Goal: Find specific page/section: Find specific page/section

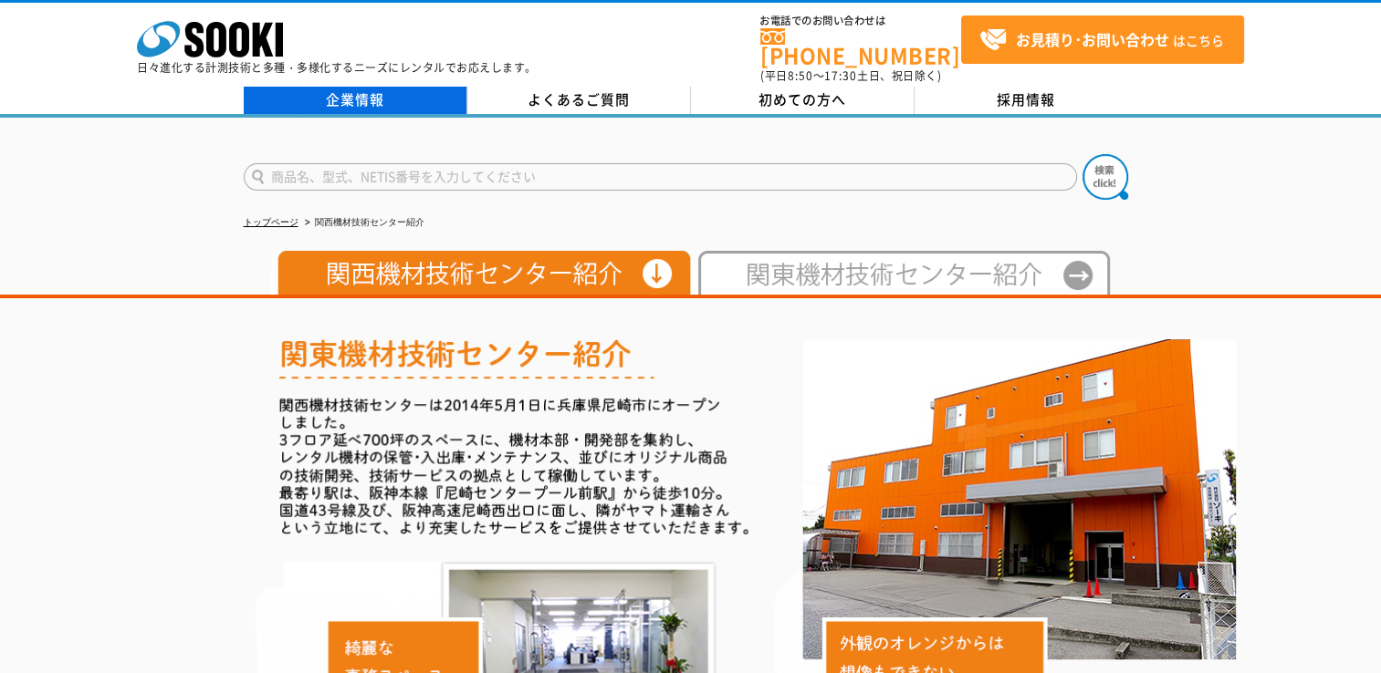
click at [398, 90] on link "企業情報" at bounding box center [356, 100] width 224 height 27
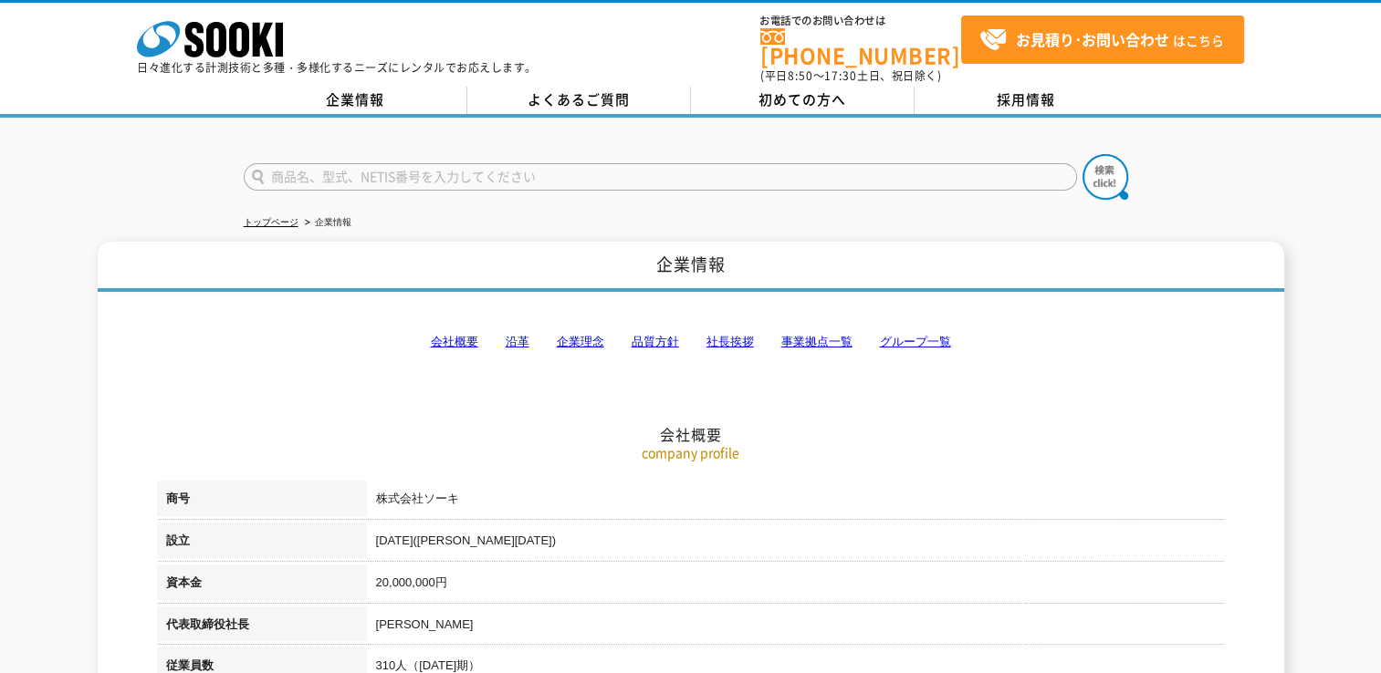
click at [807, 335] on link "事業拠点一覧" at bounding box center [816, 342] width 71 height 14
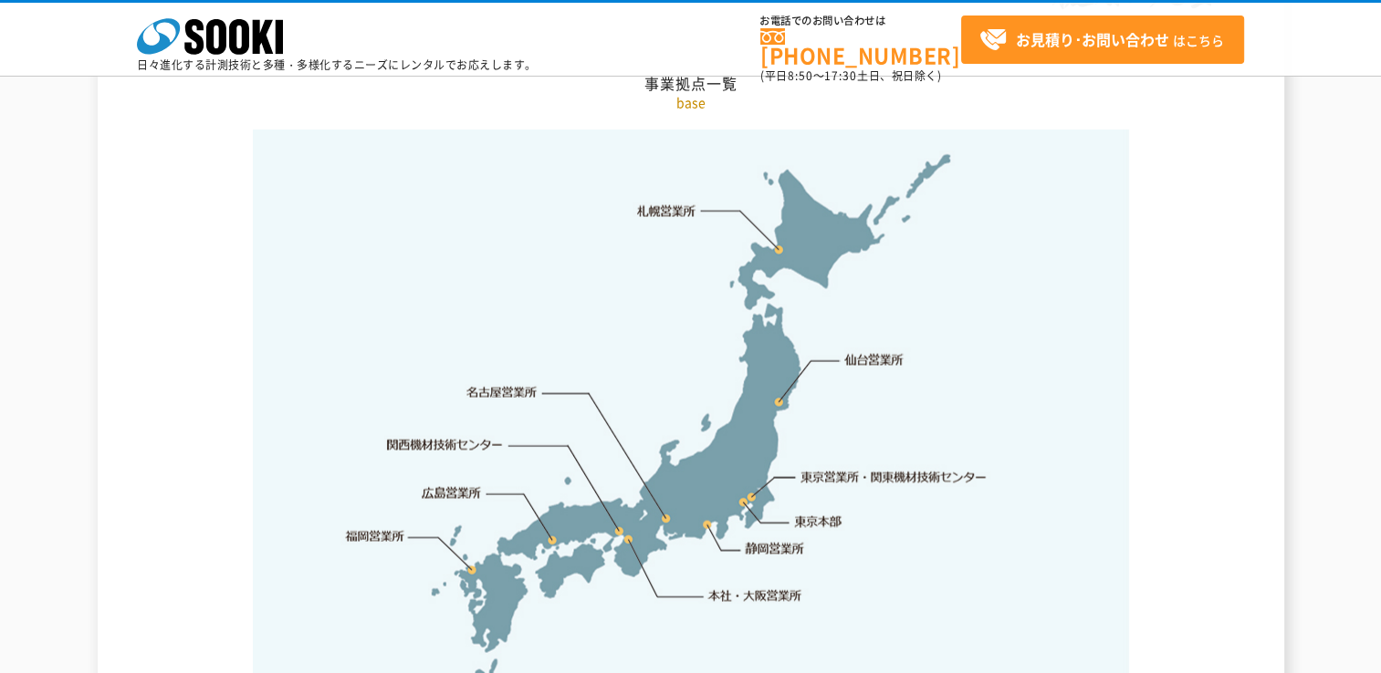
scroll to position [3937, 0]
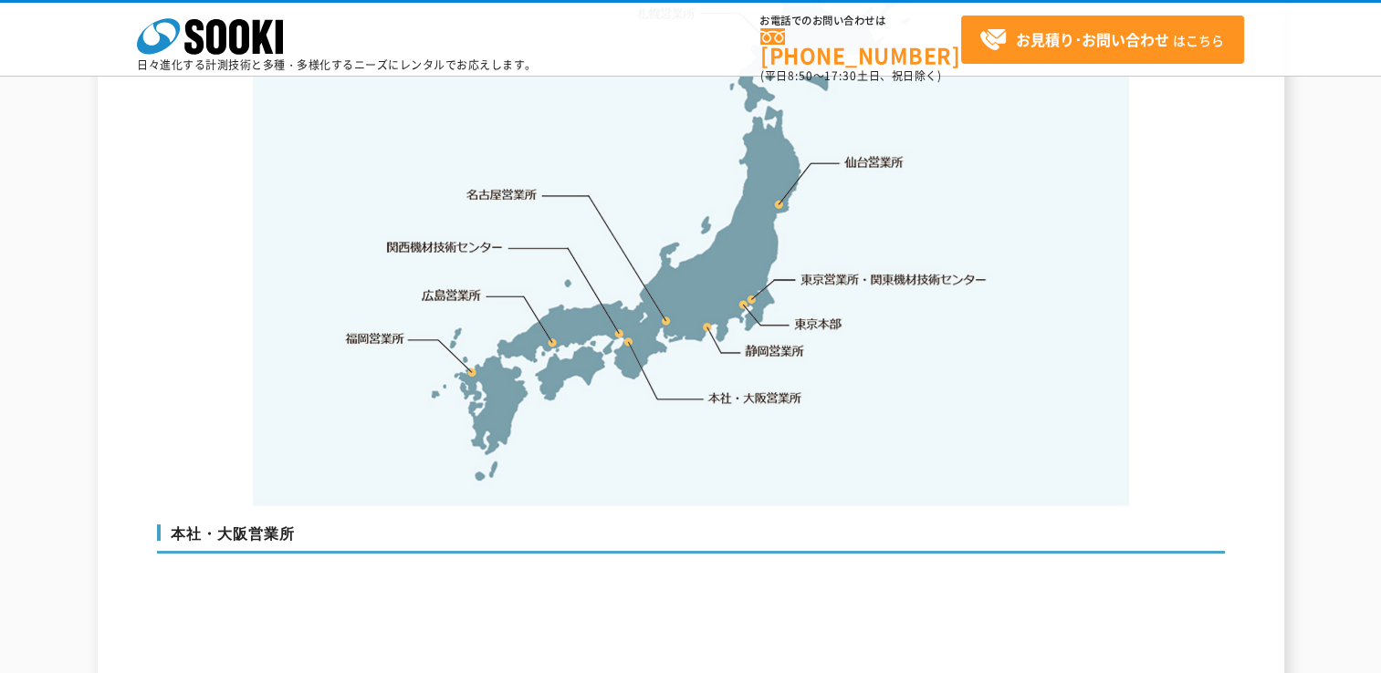
click at [396, 238] on link "関西機材技術センター" at bounding box center [445, 247] width 116 height 18
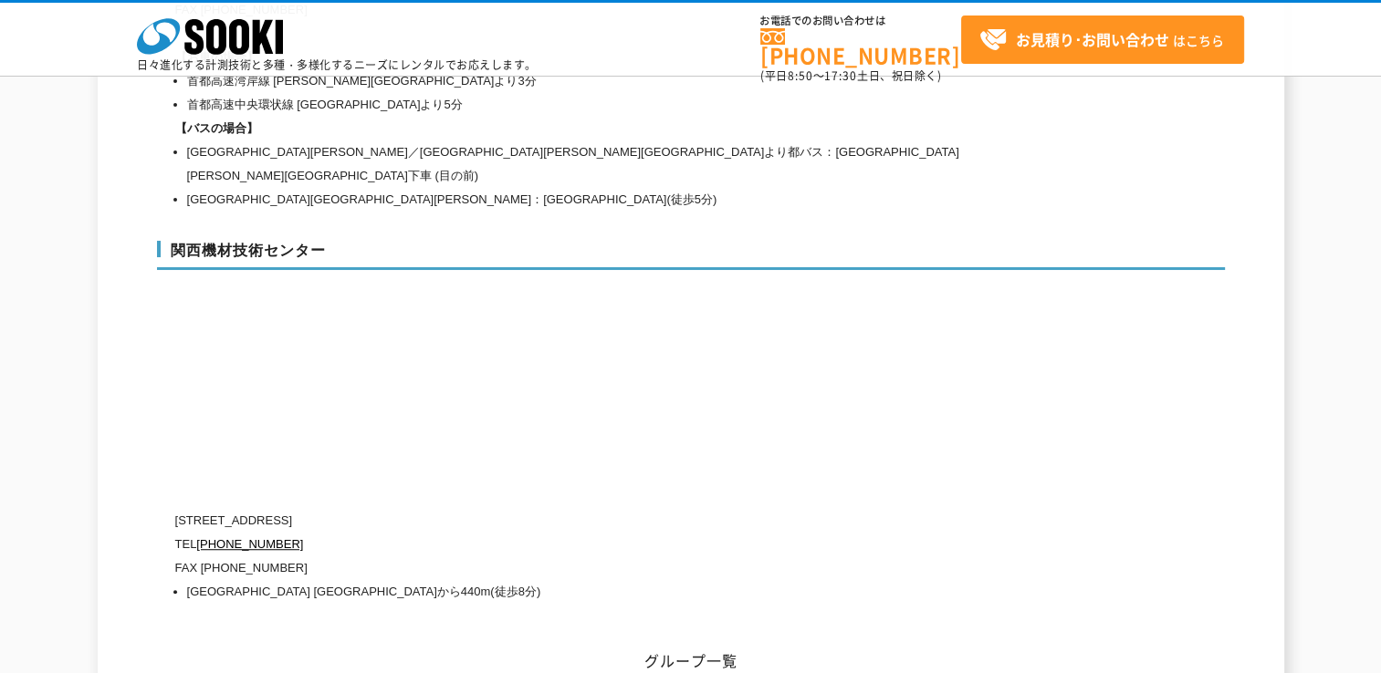
scroll to position [8238, 0]
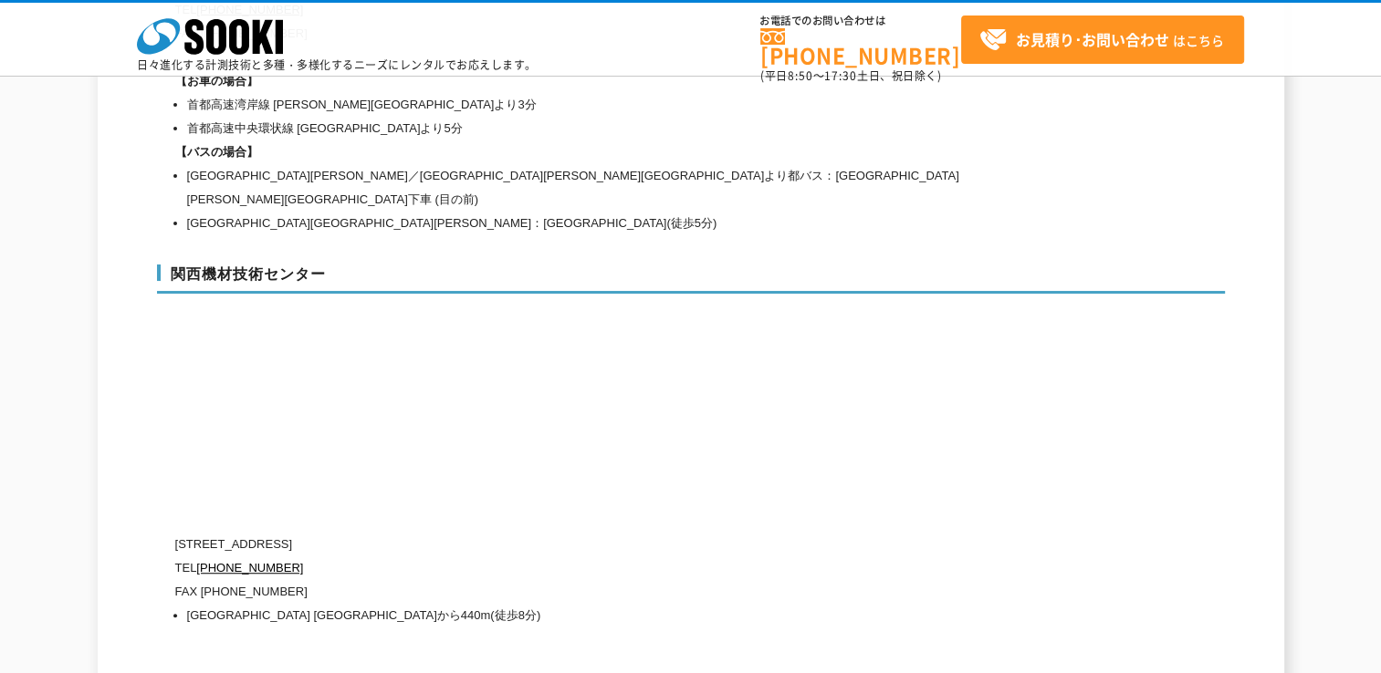
scroll to position [7964, 0]
